Goal: Check status

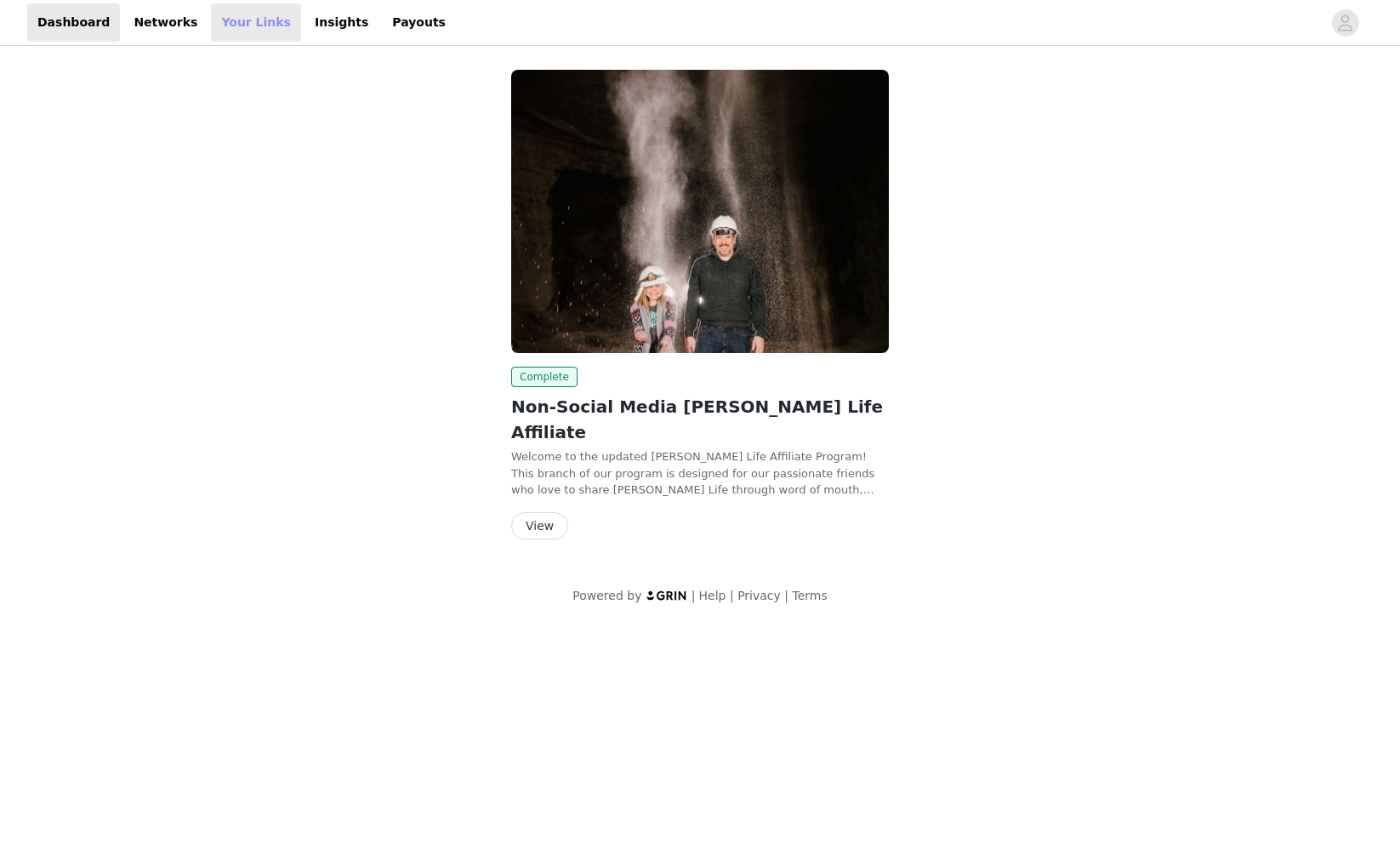
click at [237, 26] on link "Your Links" at bounding box center [256, 23] width 90 height 38
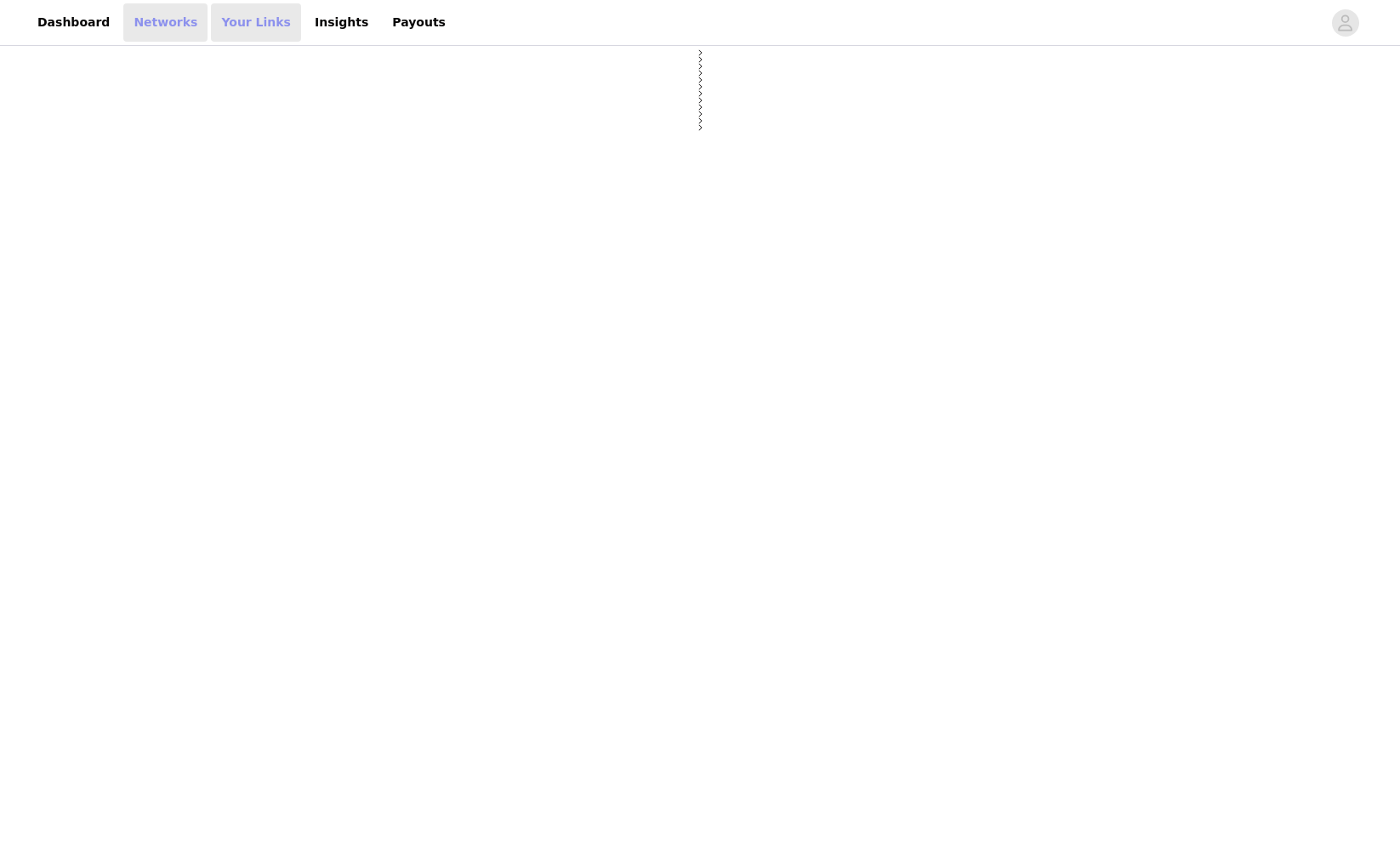
select select "12"
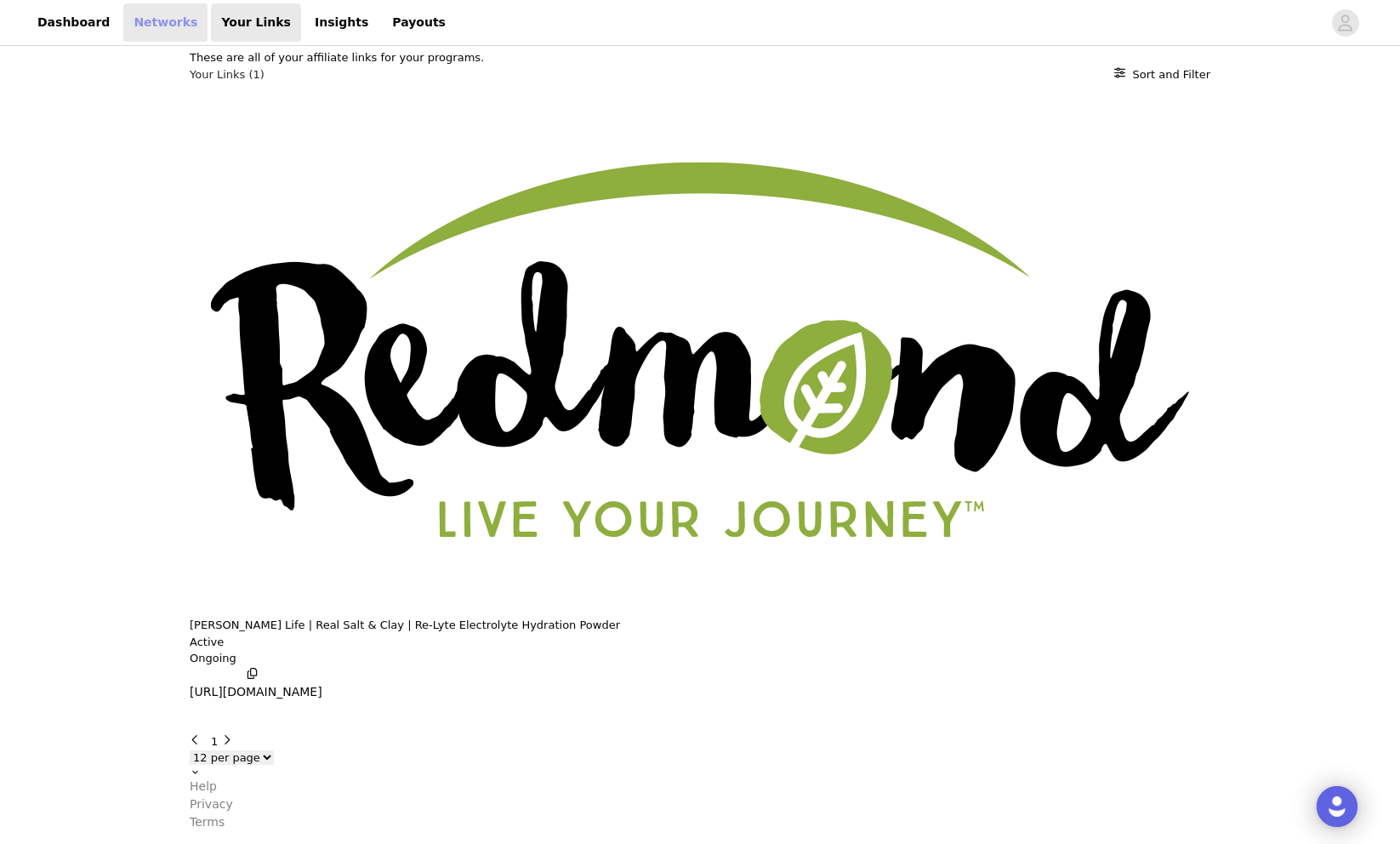
drag, startPoint x: 146, startPoint y: 18, endPoint x: 175, endPoint y: 20, distance: 29.1
click at [146, 18] on link "Networks" at bounding box center [165, 23] width 84 height 38
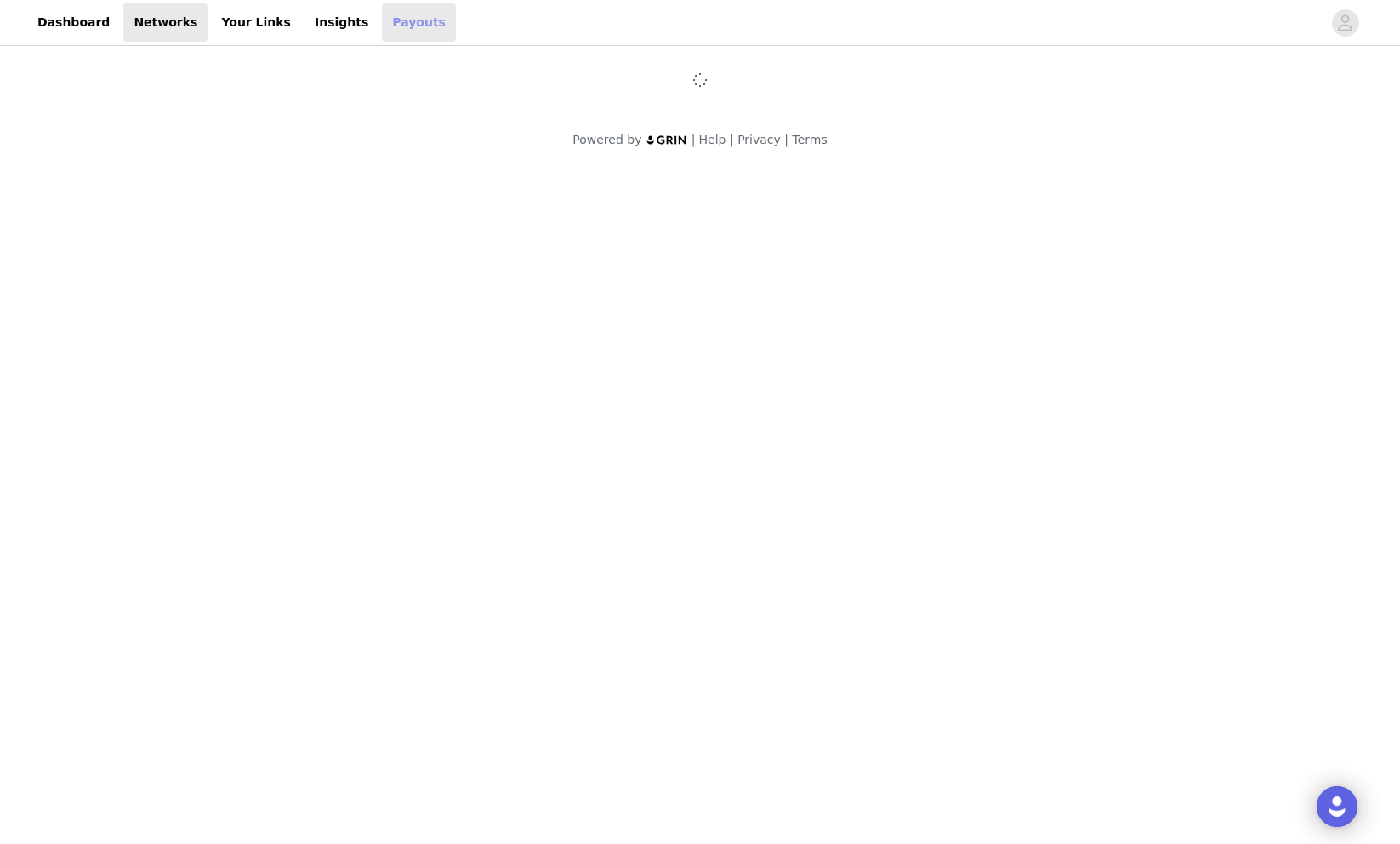
click at [382, 26] on link "Payouts" at bounding box center [419, 23] width 74 height 38
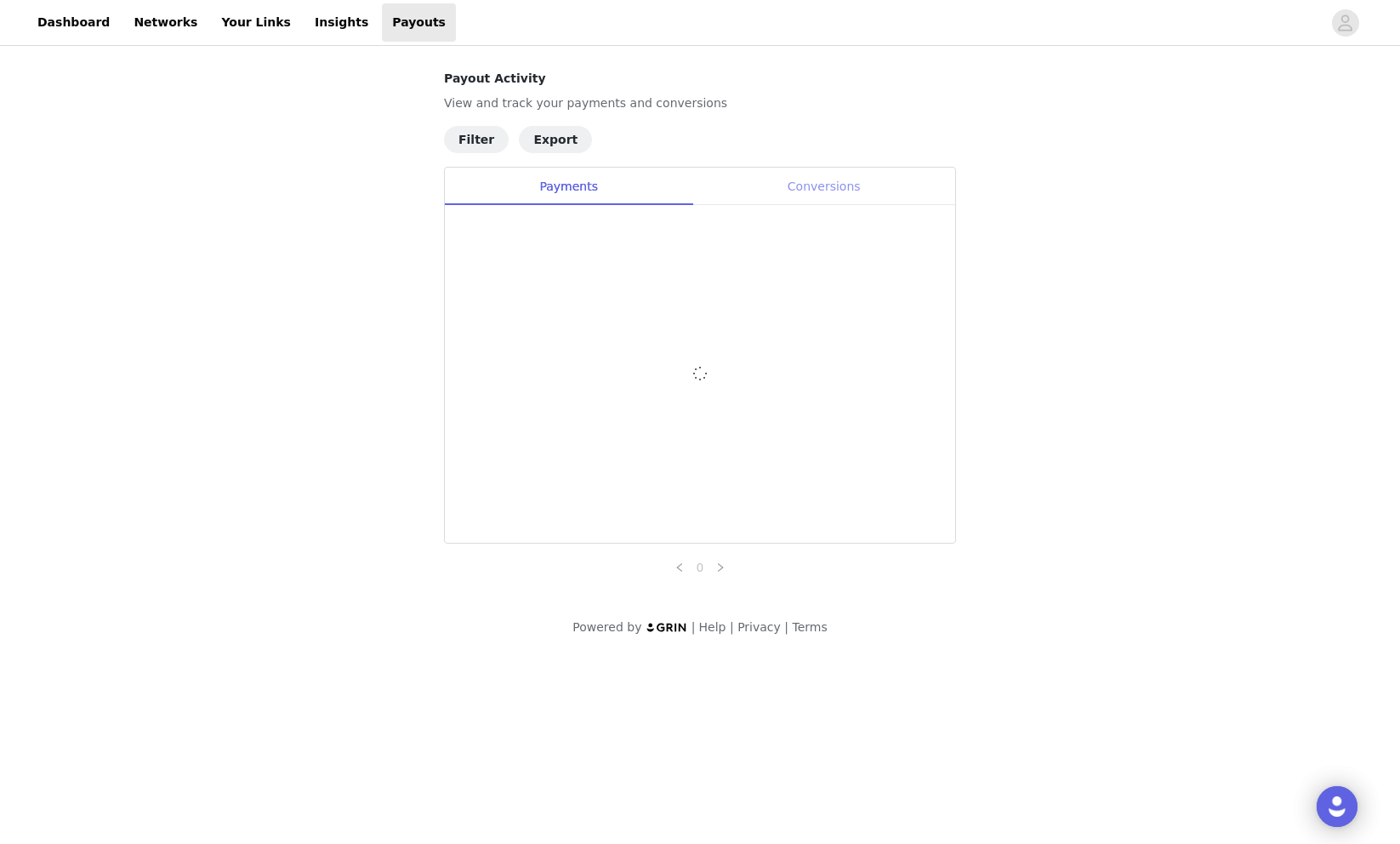
click at [849, 186] on div "Conversions" at bounding box center [823, 187] width 263 height 38
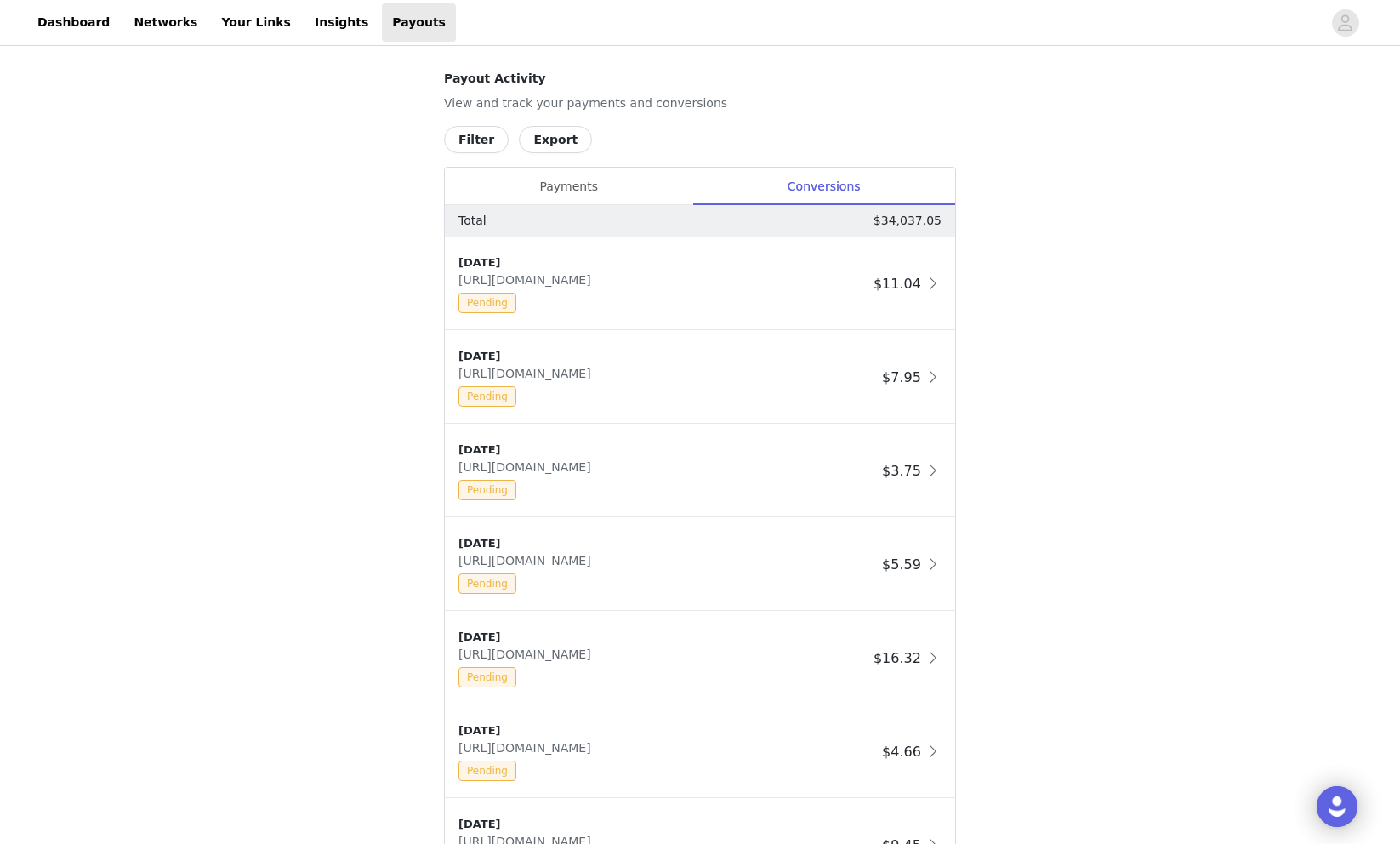
click at [916, 213] on p "$34,037.05" at bounding box center [907, 220] width 68 height 18
copy p "34,037.05"
